Goal: Navigation & Orientation: Find specific page/section

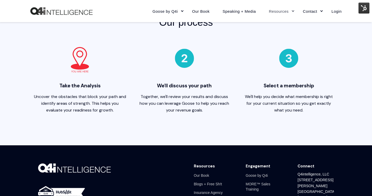
scroll to position [516, 0]
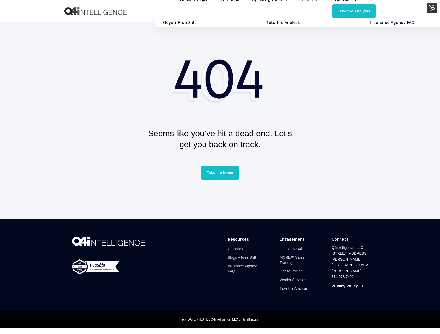
click at [182, 27] on link "Blogs + Free Sh!t" at bounding box center [206, 22] width 96 height 9
click at [181, 27] on link "Blogs + Free Sh!t" at bounding box center [206, 22] width 96 height 9
